Goal: Task Accomplishment & Management: Use online tool/utility

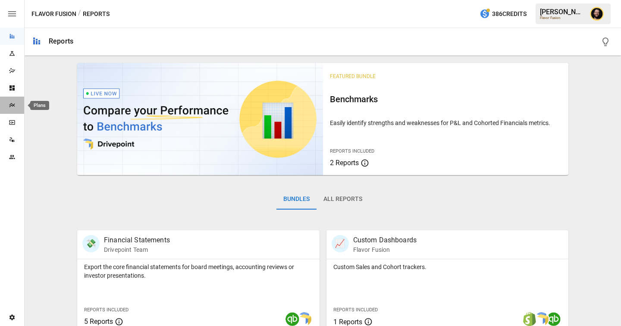
click at [16, 107] on div "Plans" at bounding box center [12, 105] width 24 height 7
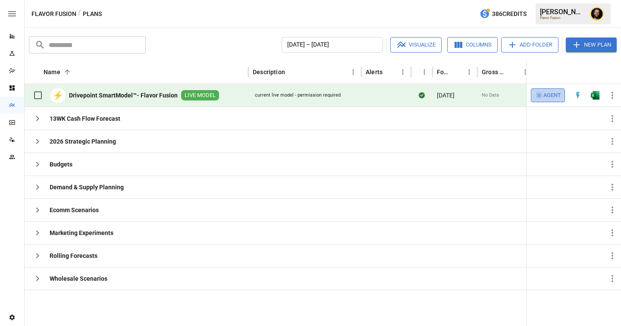
click at [549, 95] on span "Agent" at bounding box center [552, 96] width 18 height 10
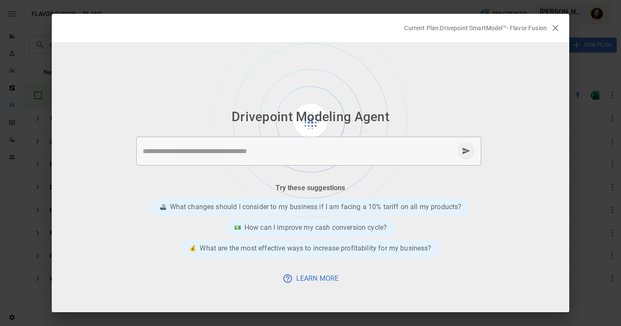
click at [228, 152] on textarea at bounding box center [298, 151] width 311 height 10
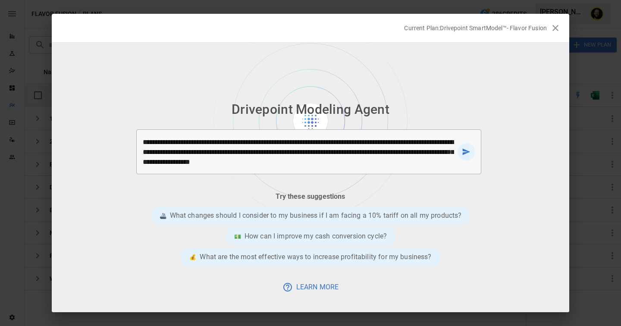
type textarea "**********"
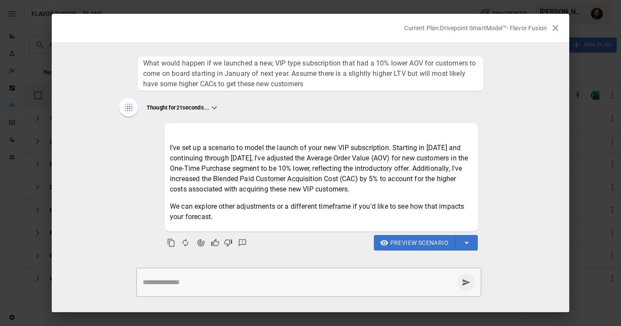
click at [262, 281] on textarea at bounding box center [298, 282] width 311 height 10
drag, startPoint x: 341, startPoint y: 163, endPoint x: 324, endPoint y: 163, distance: 16.8
click at [323, 163] on p "I've set up a scenario to model the launch of your new VIP subscription. Starti…" at bounding box center [321, 169] width 303 height 52
drag, startPoint x: 345, startPoint y: 170, endPoint x: 331, endPoint y: 170, distance: 13.8
click at [331, 170] on p "I've set up a scenario to model the launch of your new VIP subscription. Starti…" at bounding box center [321, 169] width 303 height 52
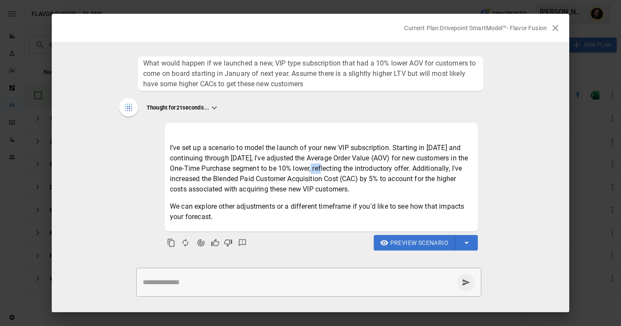
click at [417, 238] on span "Preview Scenario" at bounding box center [419, 243] width 58 height 11
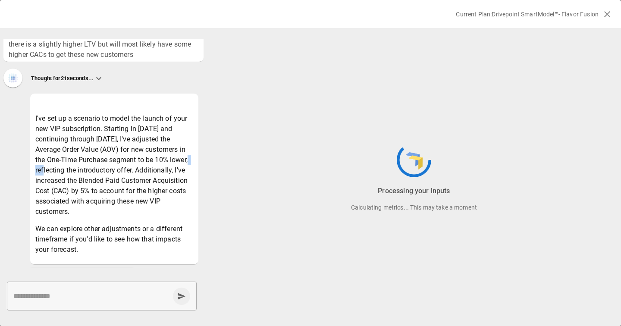
scroll to position [74, 0]
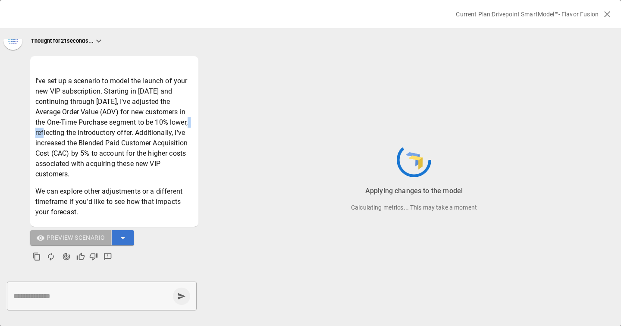
drag, startPoint x: 149, startPoint y: 175, endPoint x: 44, endPoint y: 79, distance: 142.2
click at [44, 79] on p "I've set up a scenario to model the launch of your new VIP subscription. Starti…" at bounding box center [114, 127] width 158 height 103
click at [145, 196] on p "We can explore other adjustments or a different timeframe if you'd like to see …" at bounding box center [114, 201] width 158 height 31
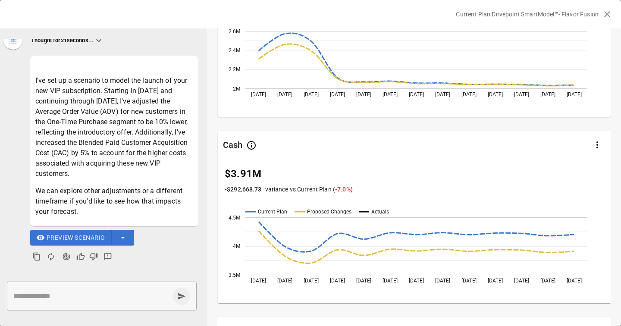
scroll to position [0, 0]
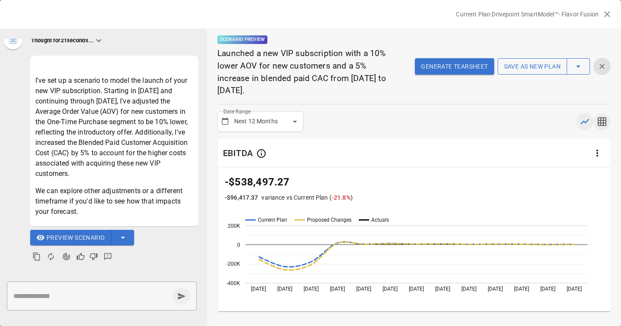
click at [602, 121] on icon "button" at bounding box center [602, 121] width 10 height 10
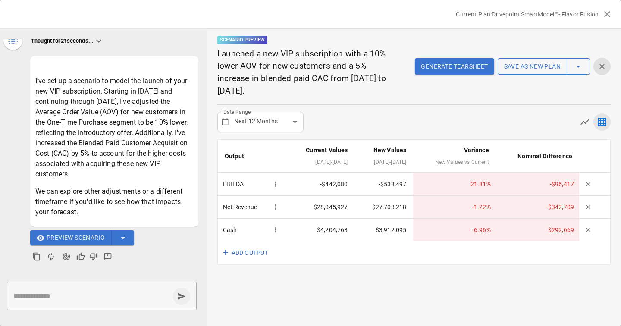
scroll to position [74, 0]
click at [247, 253] on button "+ ADD OUTPUT" at bounding box center [246, 253] width 57 height 24
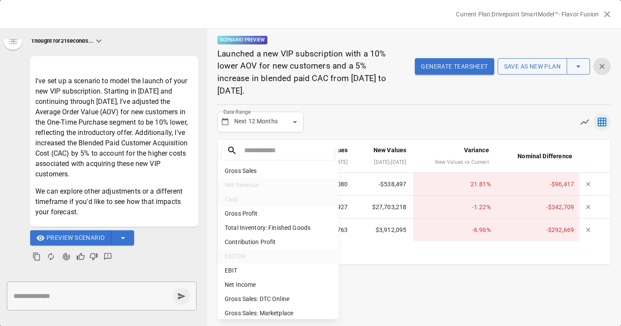
scroll to position [0, 0]
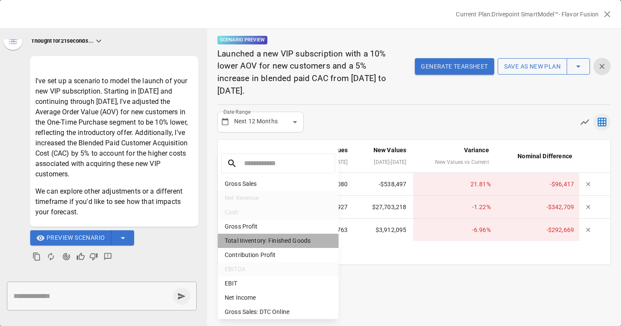
click at [262, 240] on li "Total Inventory: Finished Goods" at bounding box center [278, 241] width 121 height 14
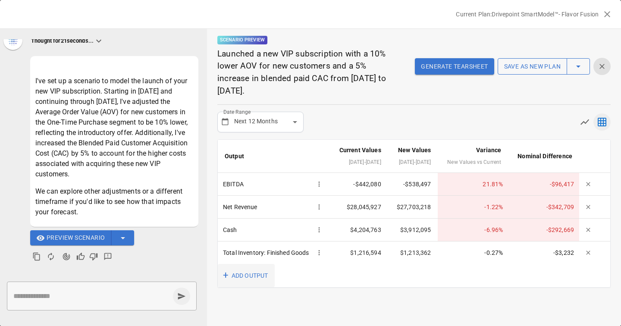
click at [253, 288] on button "+ ADD OUTPUT" at bounding box center [246, 276] width 57 height 24
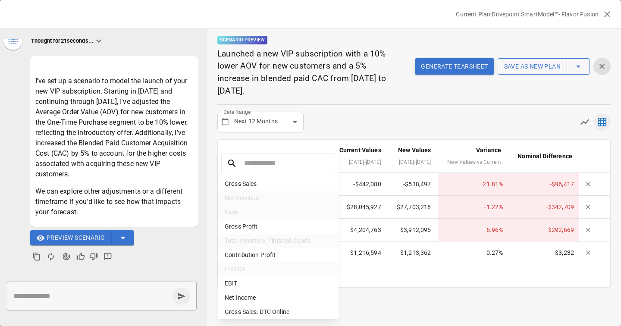
scroll to position [38, 0]
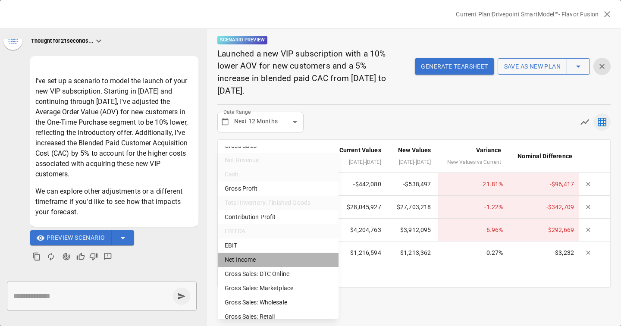
click at [269, 262] on li "Net Income" at bounding box center [278, 260] width 121 height 14
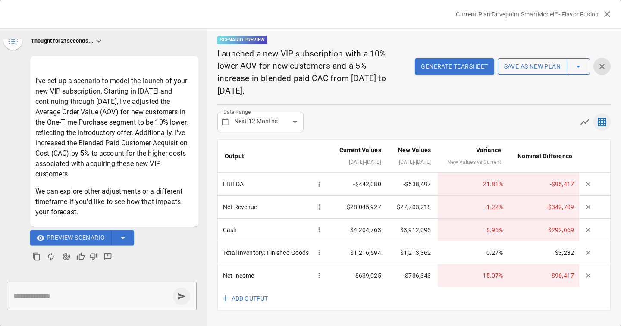
scroll to position [10, 0]
click at [243, 302] on button "+ ADD OUTPUT" at bounding box center [246, 299] width 57 height 24
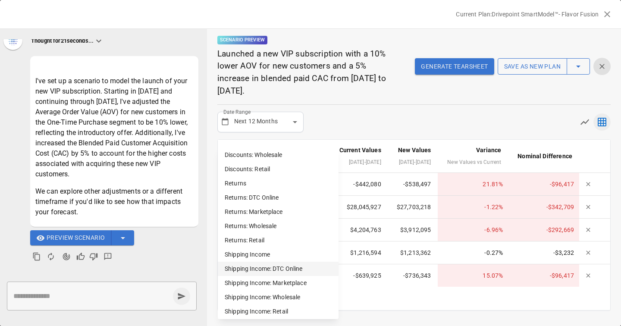
scroll to position [587, 0]
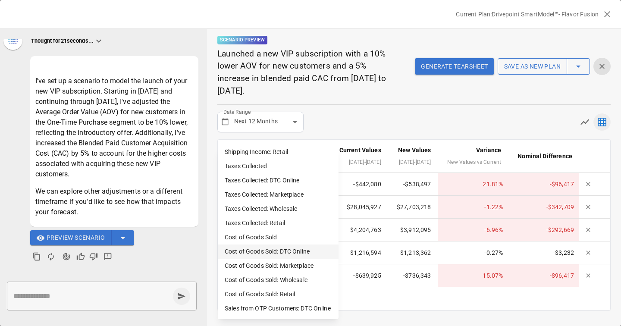
click at [290, 256] on li "Cost of Goods Sold: DTC Online" at bounding box center [278, 251] width 121 height 14
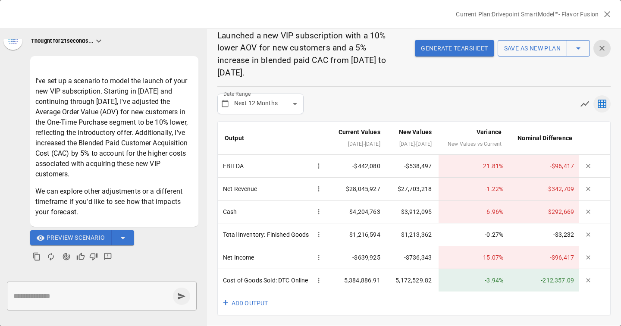
scroll to position [0, 0]
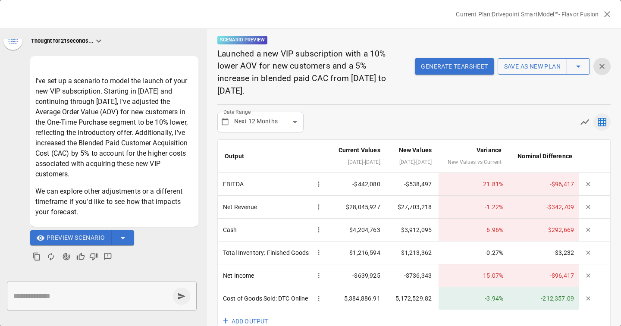
click at [452, 65] on button "Generate Tearsheet" at bounding box center [454, 66] width 79 height 16
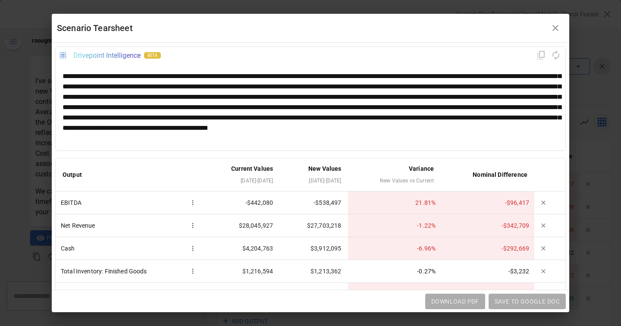
click at [133, 97] on div "**********" at bounding box center [311, 107] width 496 height 72
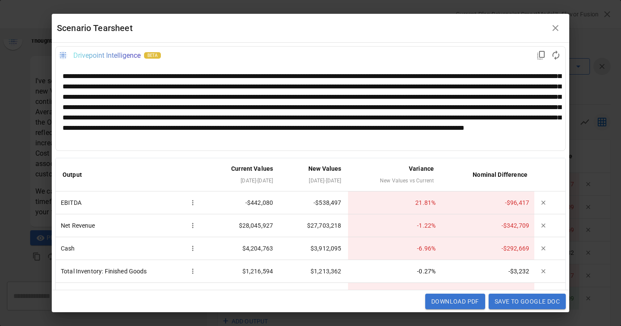
click at [133, 97] on div at bounding box center [311, 107] width 496 height 72
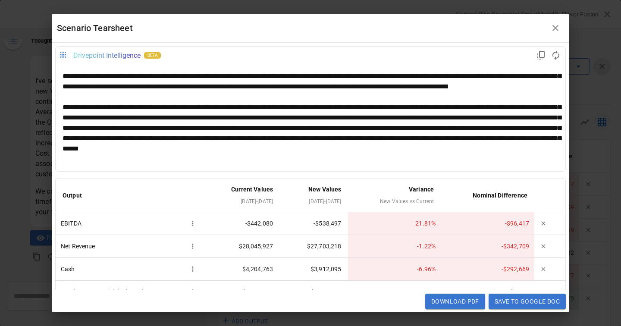
click at [483, 138] on div "**********" at bounding box center [311, 128] width 496 height 52
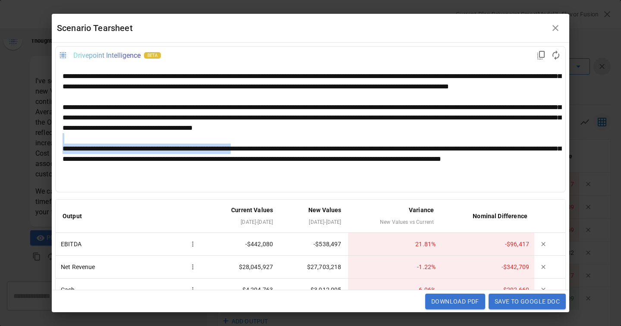
drag, startPoint x: 271, startPoint y: 159, endPoint x: 138, endPoint y: 153, distance: 133.8
click at [138, 153] on div "**********" at bounding box center [311, 128] width 496 height 114
click at [366, 162] on div "**********" at bounding box center [311, 159] width 496 height 31
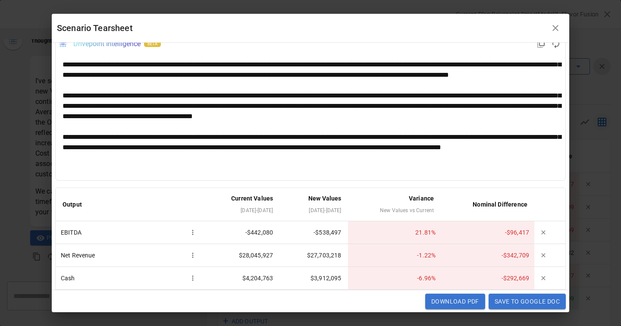
scroll to position [11, 0]
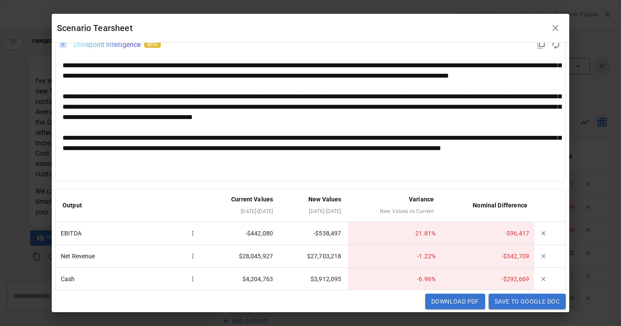
click at [229, 164] on div "**********" at bounding box center [311, 148] width 496 height 31
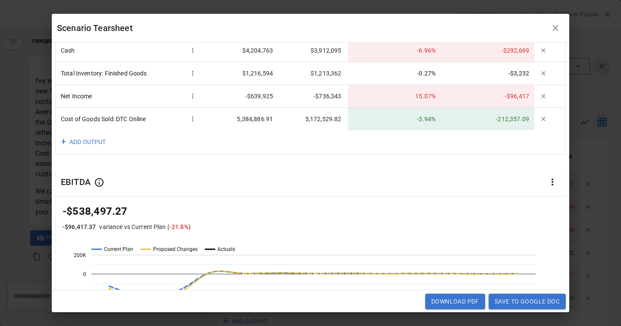
scroll to position [0, 0]
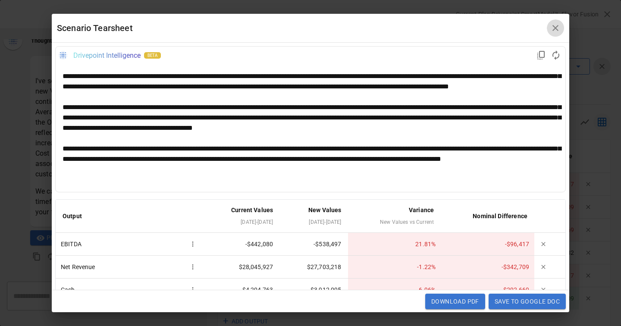
click at [555, 26] on icon "button" at bounding box center [555, 28] width 10 height 10
